Goal: Transaction & Acquisition: Purchase product/service

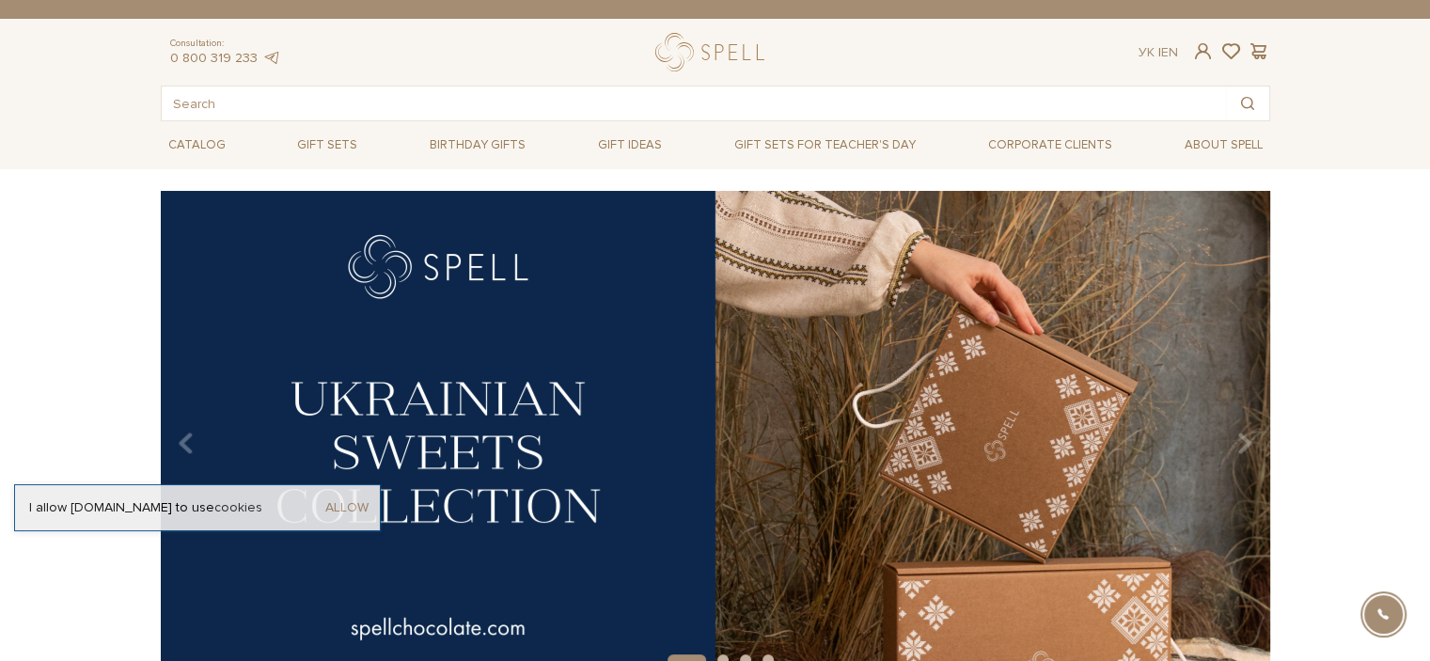
drag, startPoint x: 345, startPoint y: 506, endPoint x: 869, endPoint y: 276, distance: 571.8
click at [345, 507] on link "Allow" at bounding box center [346, 507] width 43 height 17
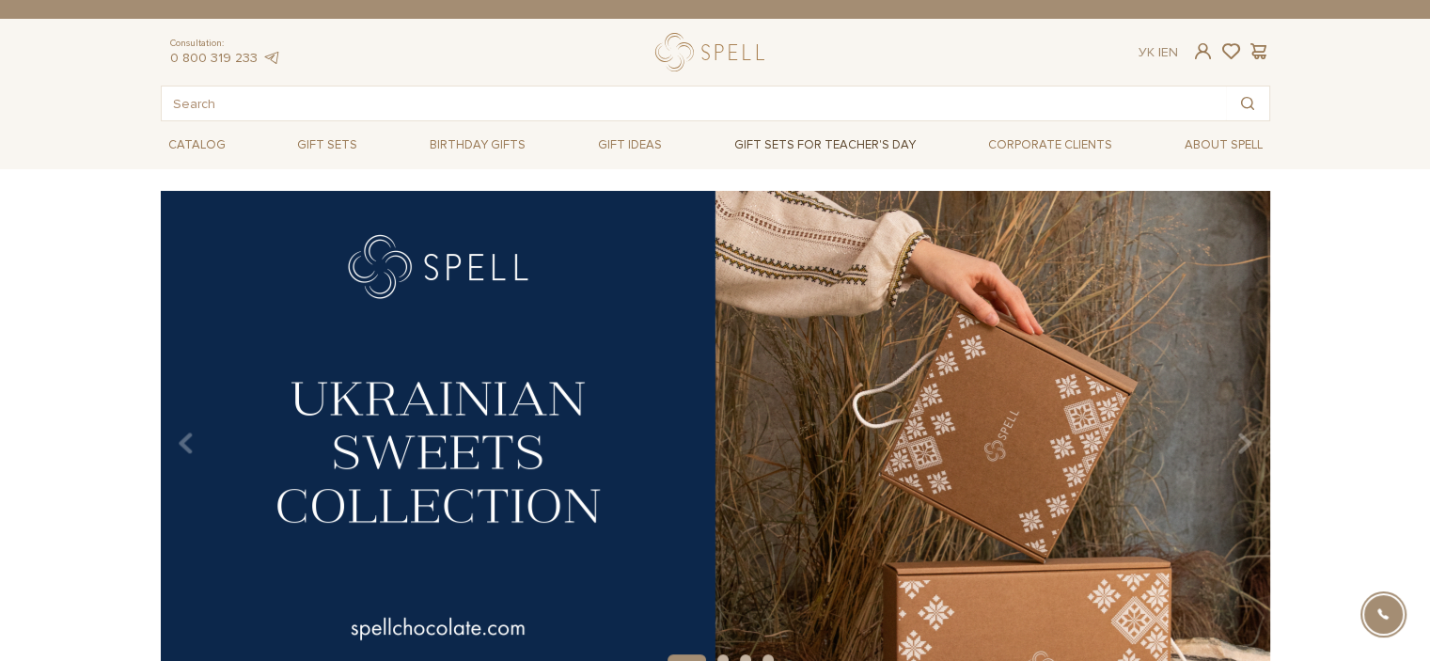
click at [877, 142] on link "Gift sets for Teacher's Day" at bounding box center [825, 145] width 197 height 32
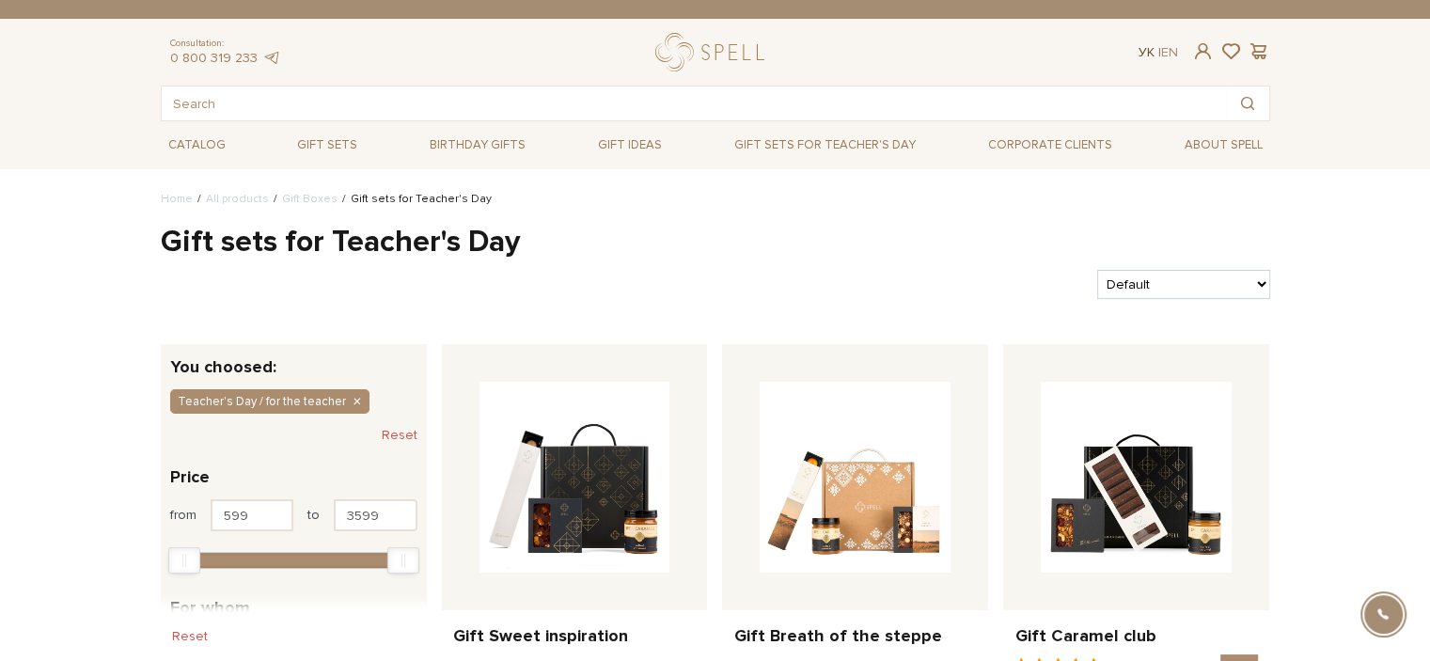
click at [1139, 57] on link "Ук" at bounding box center [1147, 52] width 16 height 16
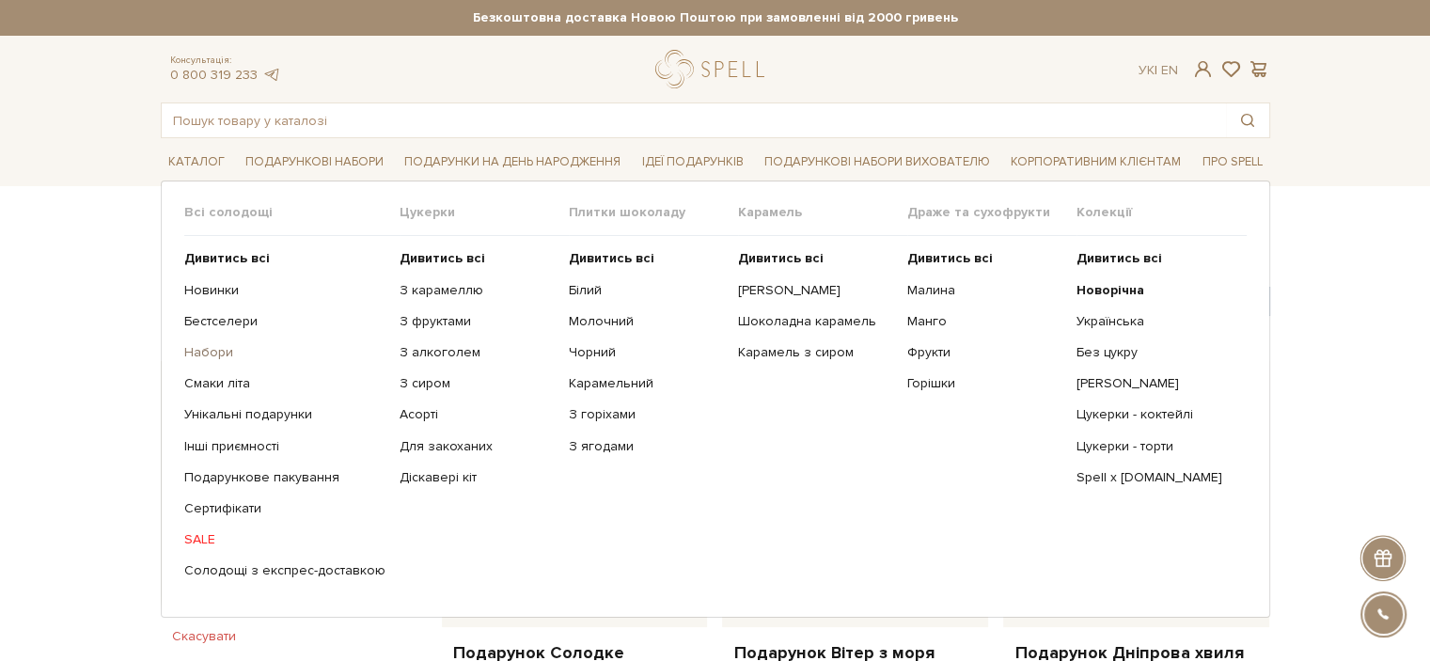
click at [218, 353] on link "Набори" at bounding box center [284, 352] width 201 height 17
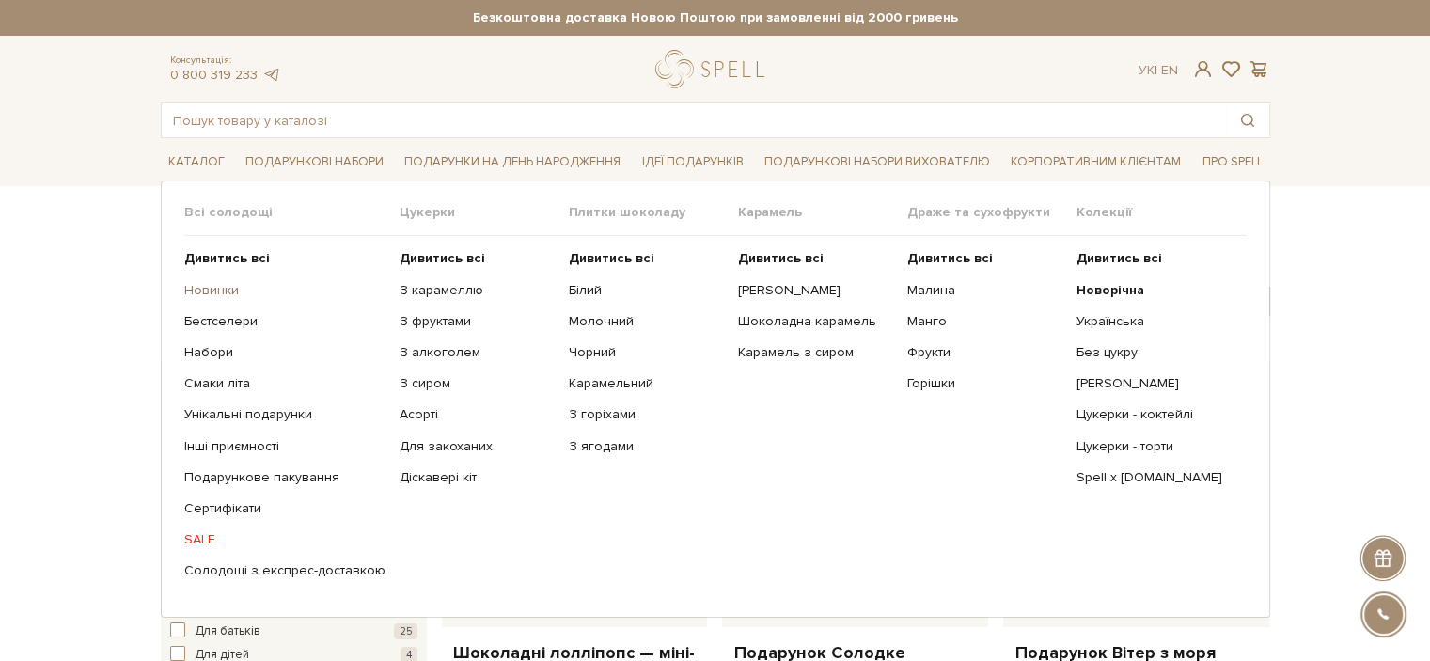
click at [218, 283] on link "Новинки" at bounding box center [284, 290] width 201 height 17
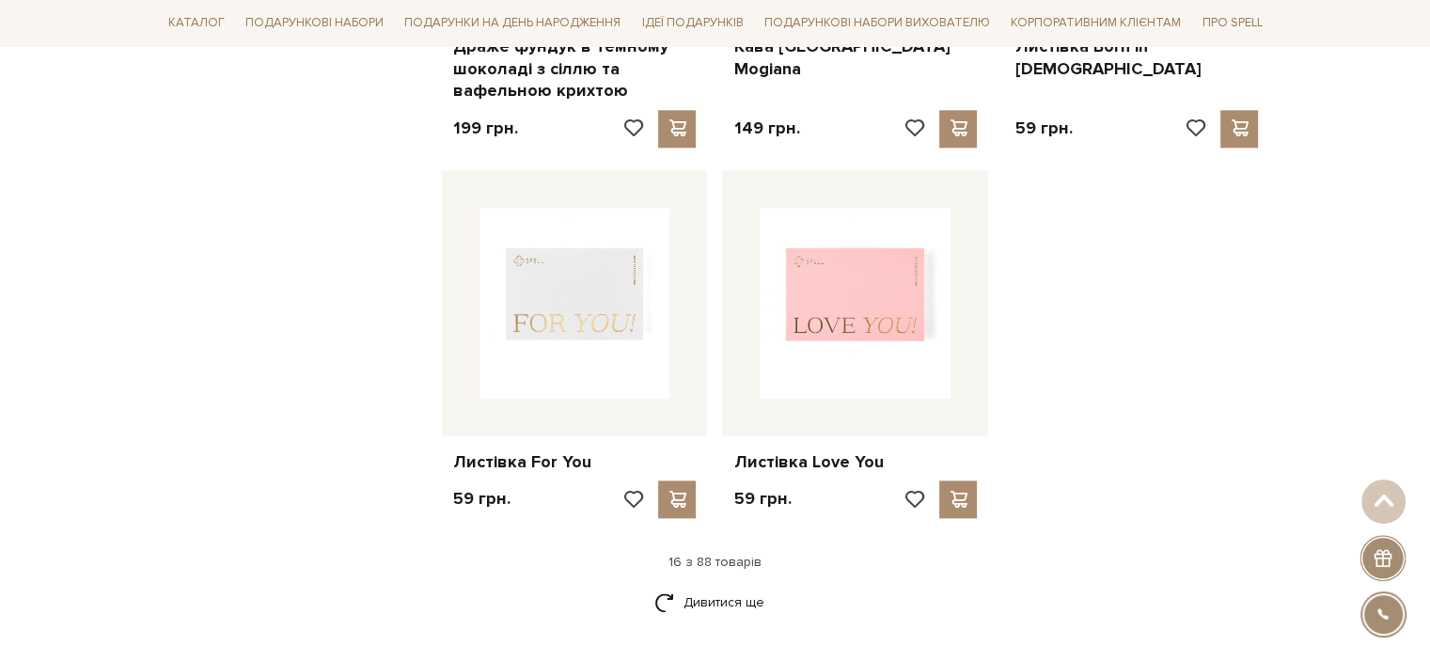
scroll to position [2218, 0]
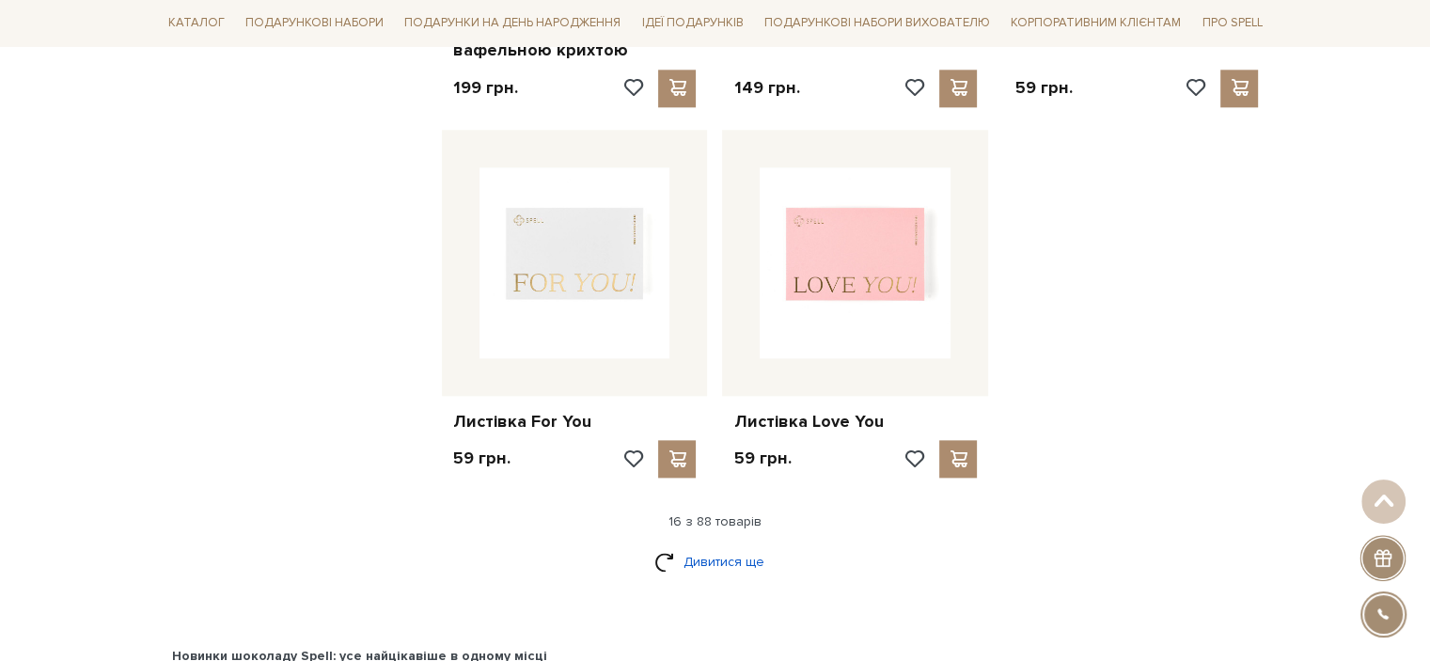
drag, startPoint x: 711, startPoint y: 553, endPoint x: 734, endPoint y: 559, distance: 24.2
click at [712, 553] on link "Дивитися ще" at bounding box center [715, 561] width 122 height 33
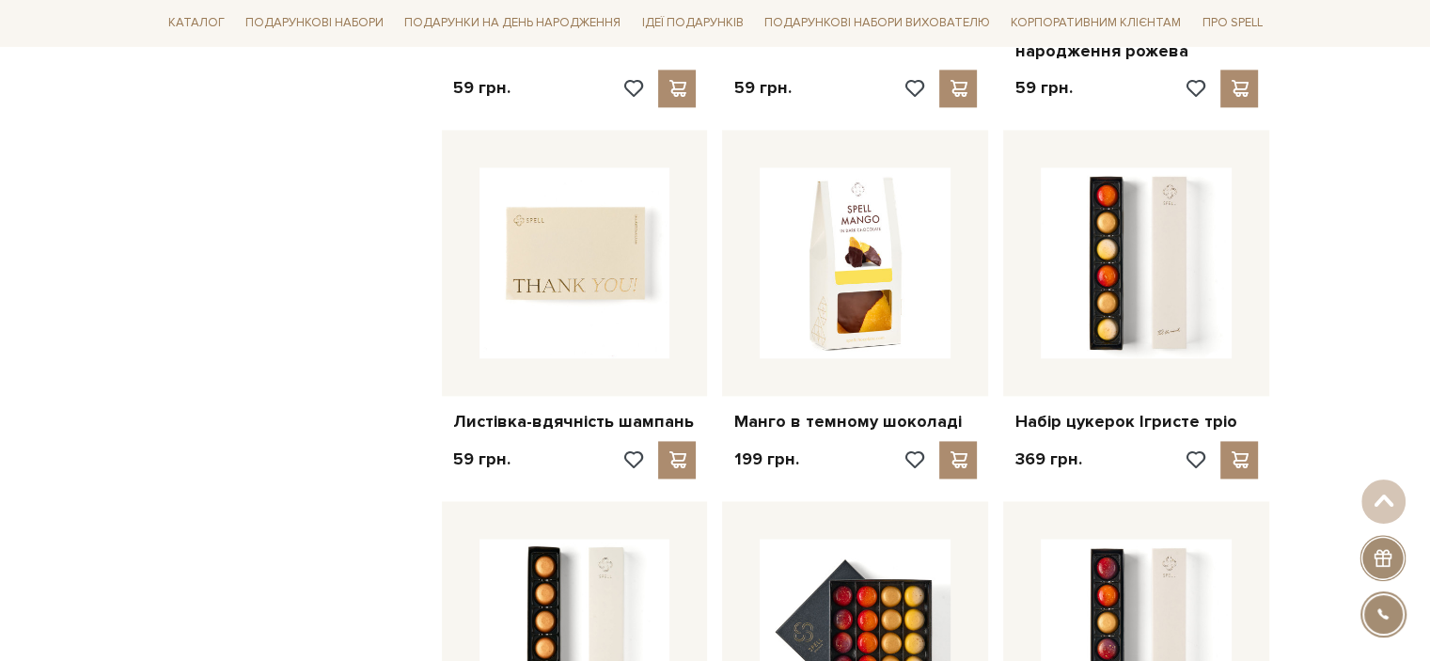
scroll to position [2773, 0]
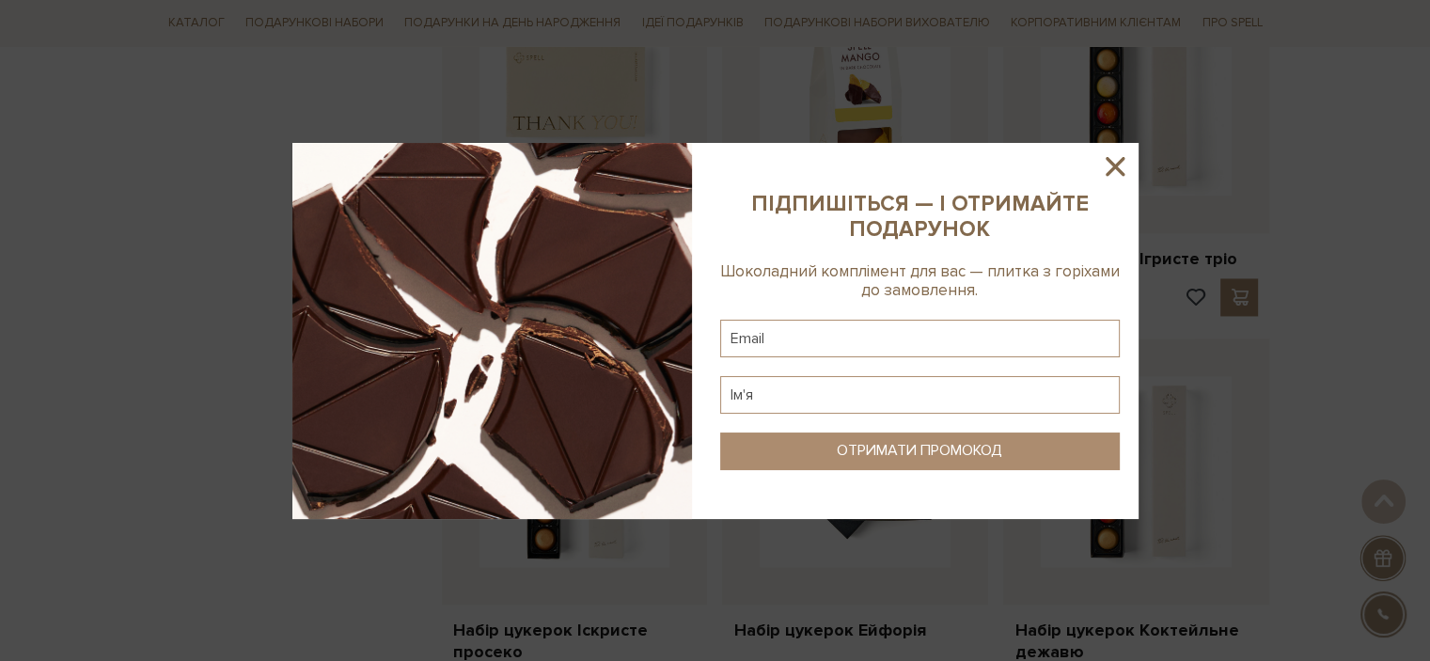
click at [1118, 165] on icon at bounding box center [1115, 166] width 32 height 32
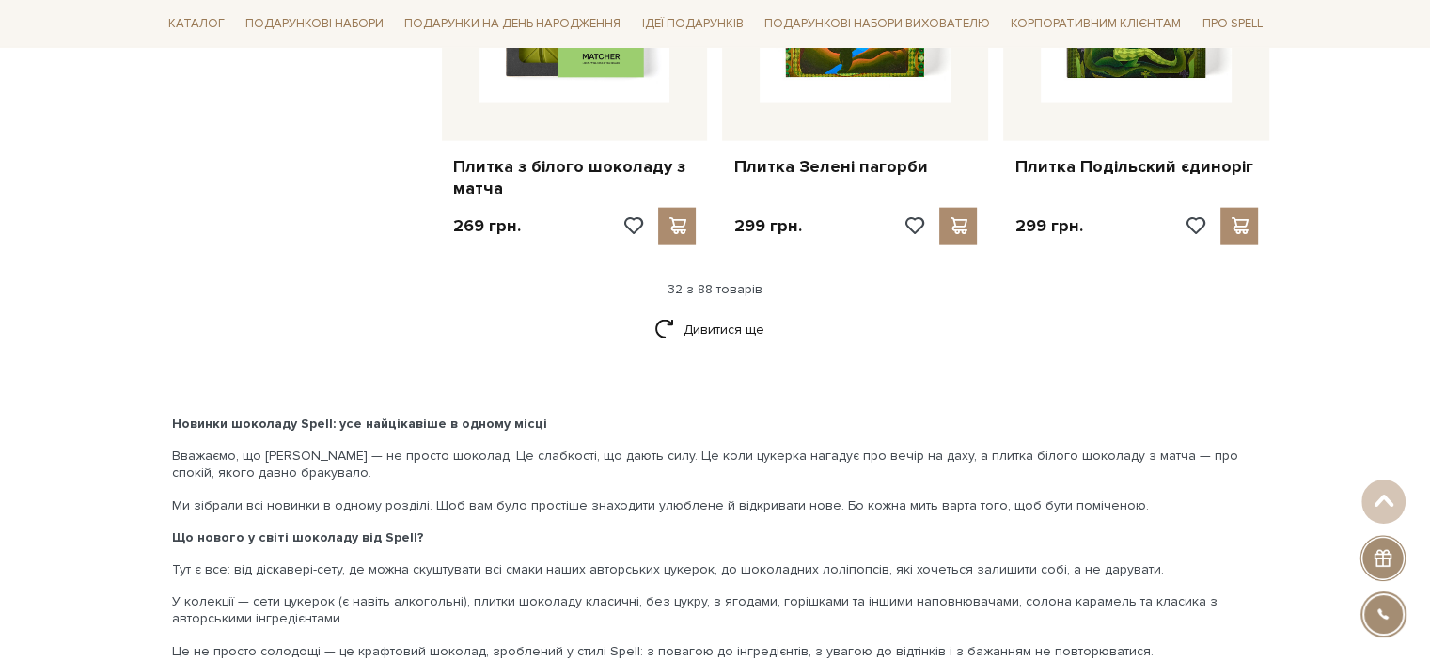
scroll to position [4467, 0]
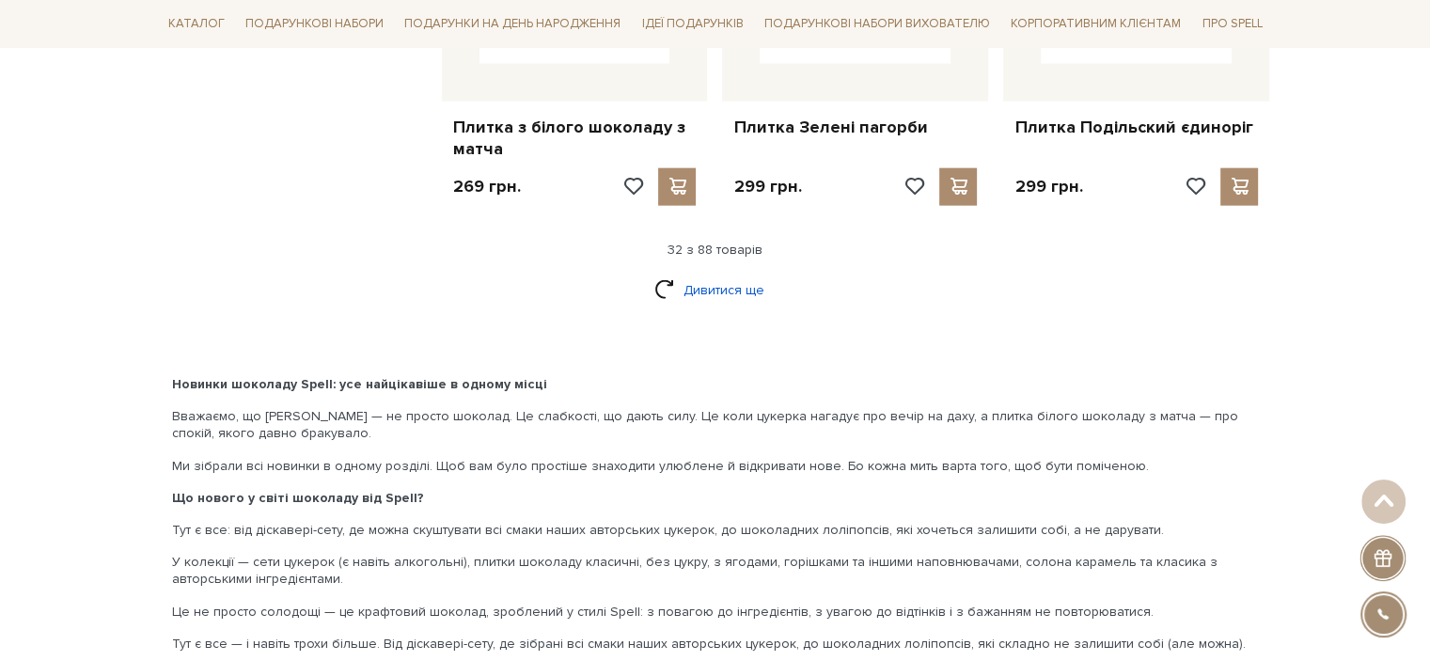
click at [709, 287] on link "Дивитися ще" at bounding box center [715, 290] width 122 height 33
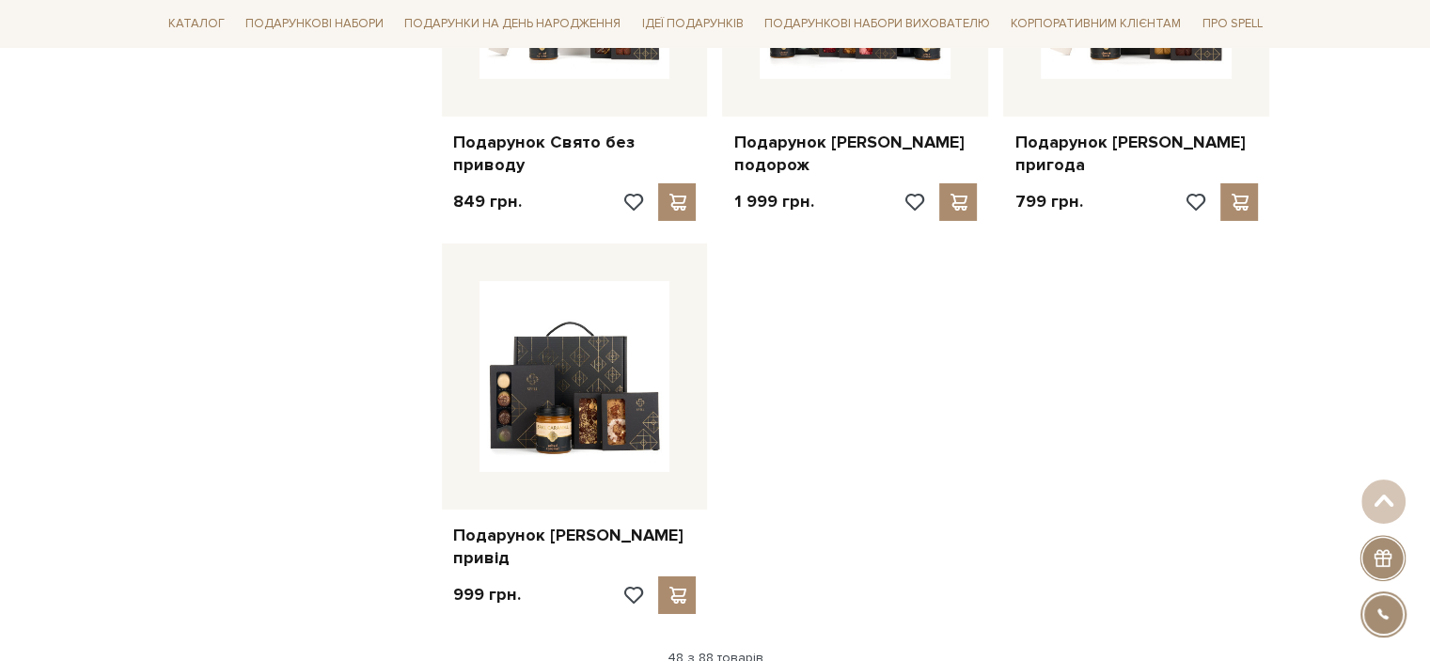
scroll to position [6267, 0]
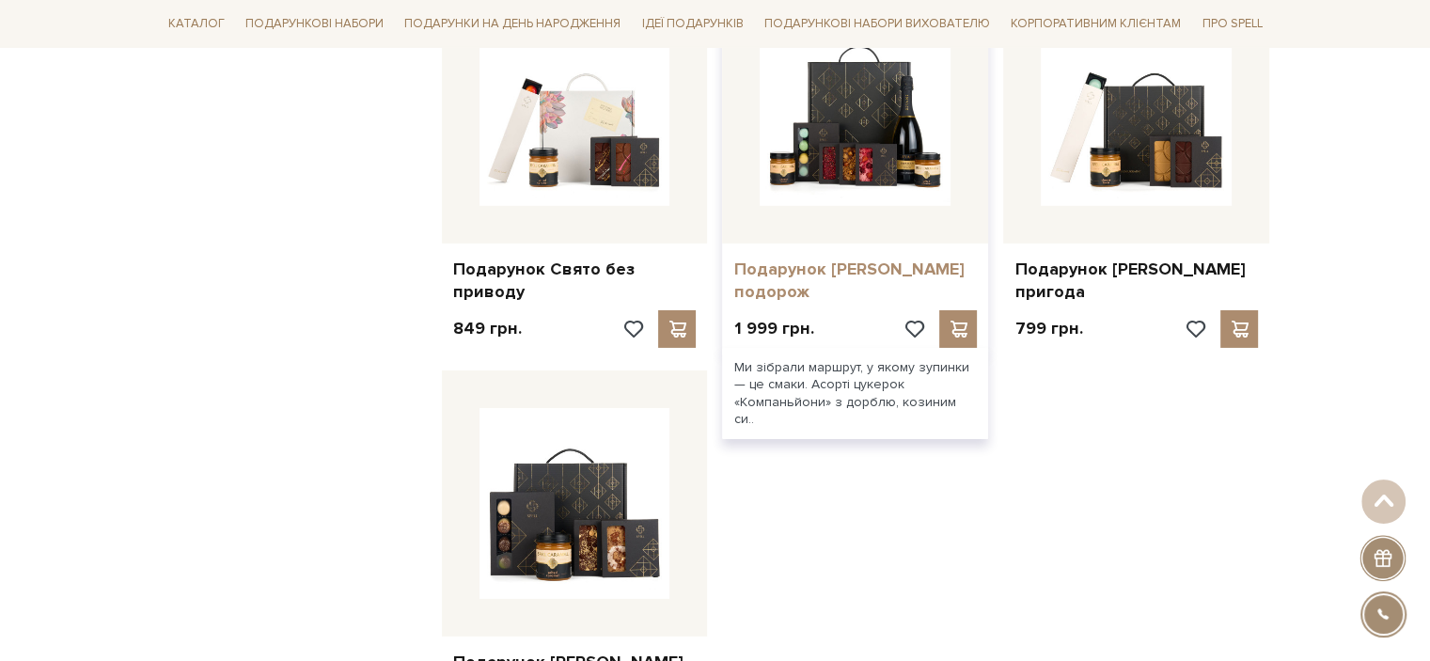
click at [897, 264] on link "Подарунок [PERSON_NAME] подорож" at bounding box center [855, 281] width 244 height 44
